Goal: Understand process/instructions: Learn how to perform a task or action

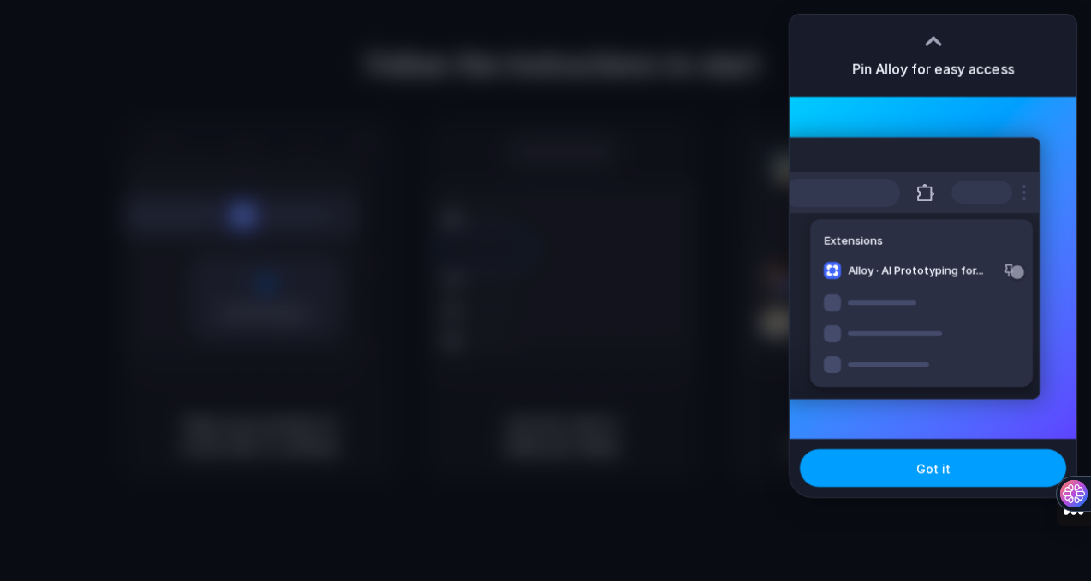
click at [909, 485] on button "Got it" at bounding box center [933, 469] width 266 height 38
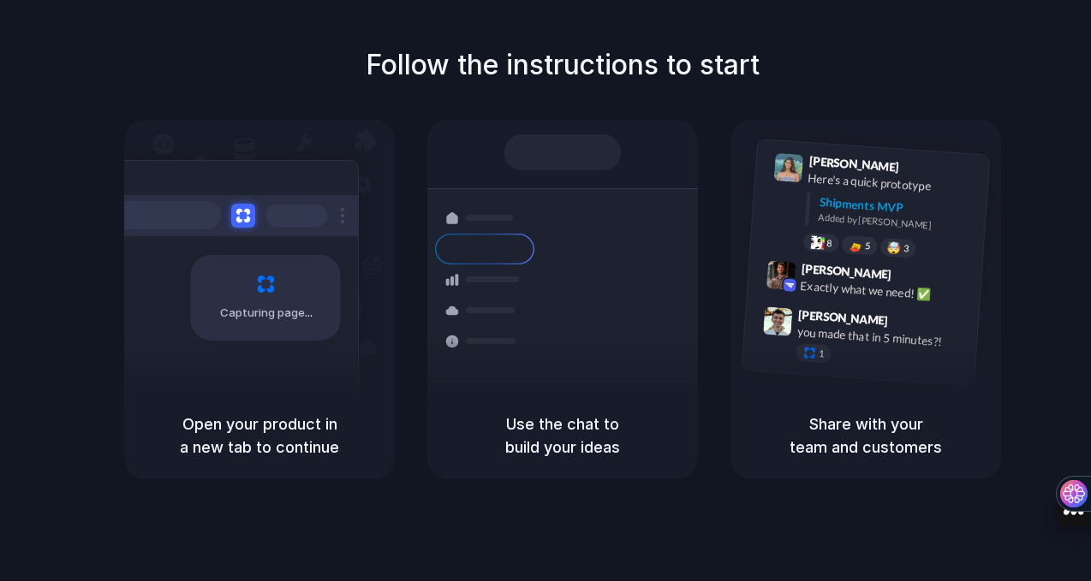
click at [292, 369] on div "Capturing page" at bounding box center [229, 291] width 259 height 263
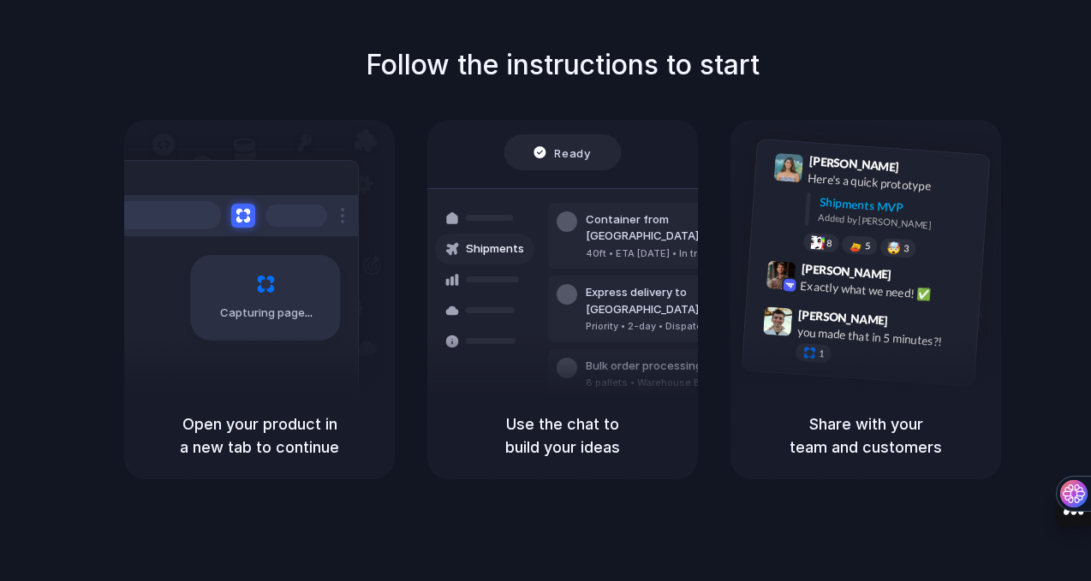
click at [773, 69] on div "Follow the instructions to start Capturing page Open your product in a new tab …" at bounding box center [562, 262] width 1091 height 435
click at [581, 157] on span "Ready" at bounding box center [573, 152] width 36 height 17
